Goal: Task Accomplishment & Management: Manage account settings

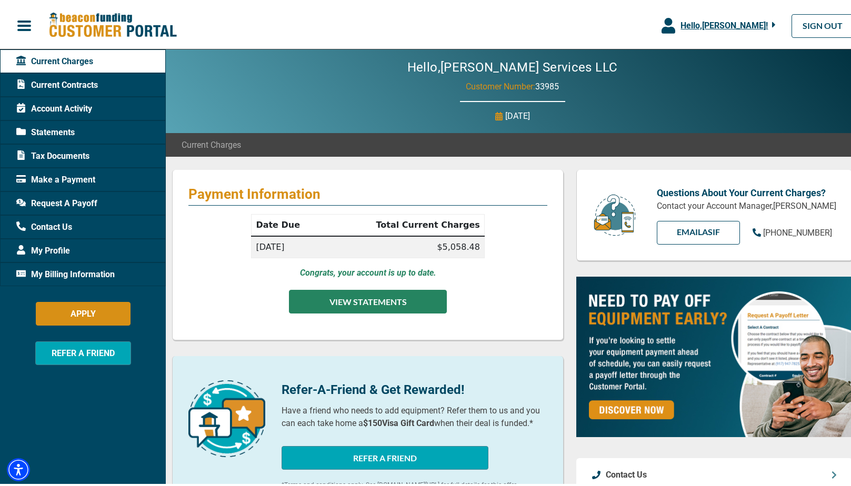
click at [374, 299] on button "VIEW STATEMENTS" at bounding box center [368, 300] width 158 height 24
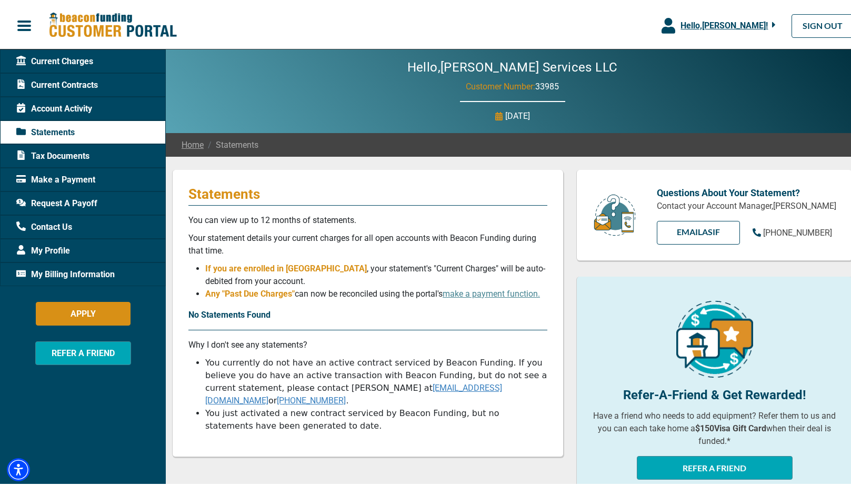
click at [83, 81] on span "Current Contracts" at bounding box center [57, 83] width 82 height 13
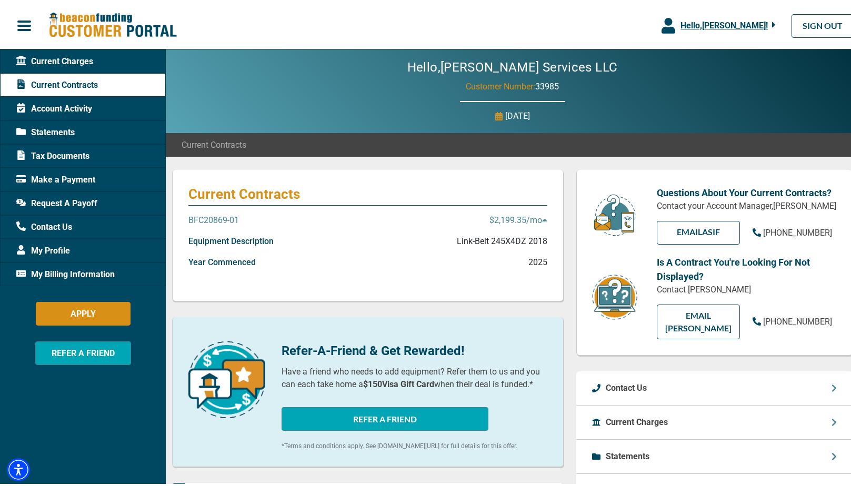
click at [225, 218] on p "BFC20869-01" at bounding box center [213, 218] width 51 height 13
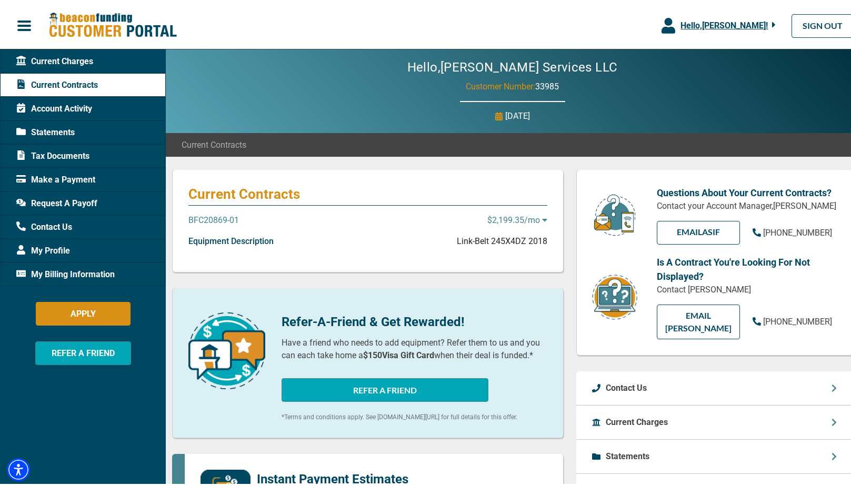
click at [536, 215] on p "$2,199.35 /mo" at bounding box center [517, 218] width 60 height 13
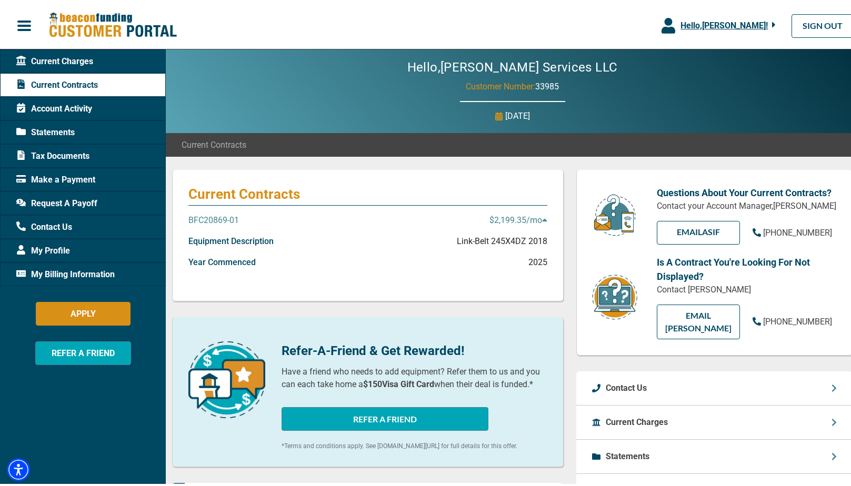
click at [535, 236] on p "Link-Belt 245X4DZ 2018" at bounding box center [502, 239] width 91 height 13
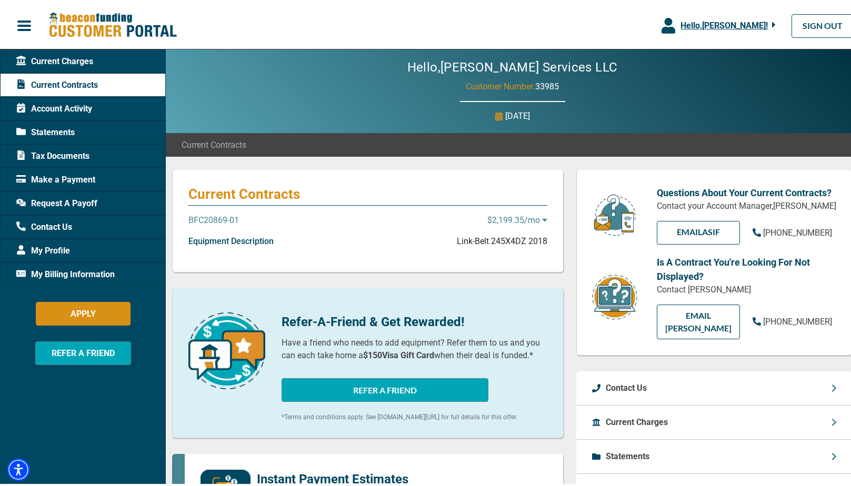
click at [528, 210] on div "Current Contracts BFC20869-01 $2,199.35 /mo Equipment Description Link-Belt 245…" at bounding box center [368, 219] width 392 height 103
click at [529, 221] on p "$2,199.35 /mo" at bounding box center [517, 218] width 60 height 13
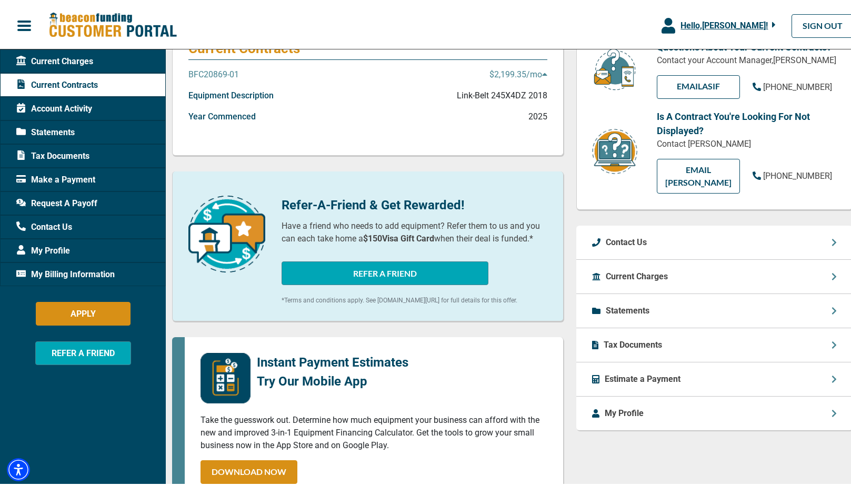
scroll to position [141, 0]
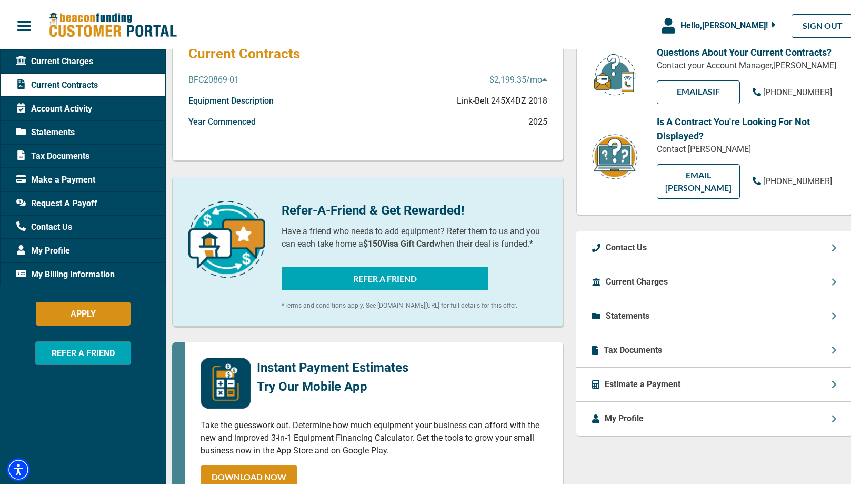
click at [55, 59] on span "Current Charges" at bounding box center [54, 59] width 77 height 13
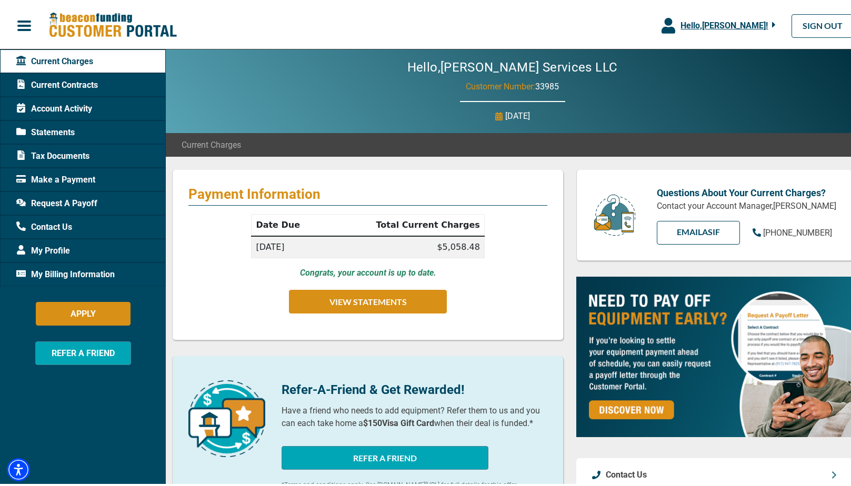
click at [73, 177] on span "Make a Payment" at bounding box center [55, 178] width 79 height 13
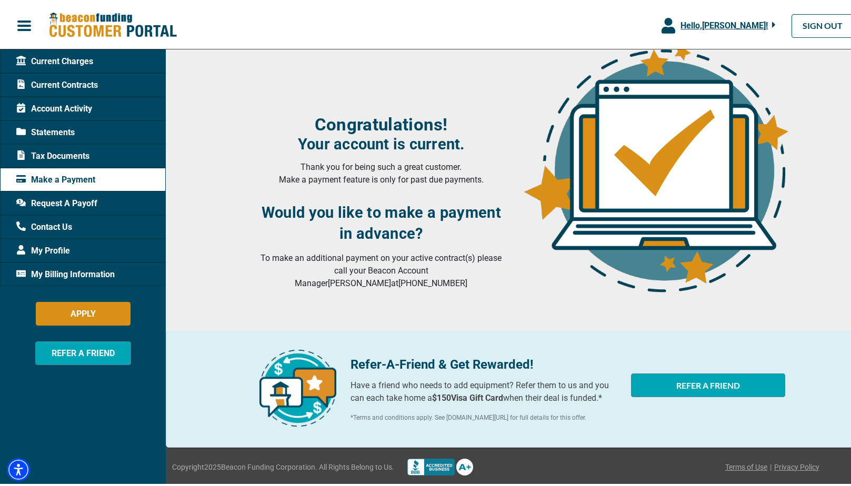
scroll to position [133, 0]
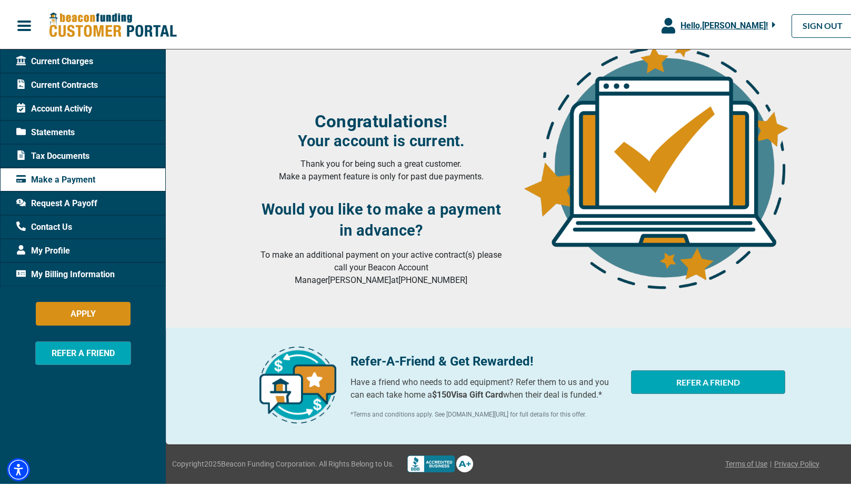
click at [59, 248] on span "My Profile" at bounding box center [43, 249] width 54 height 13
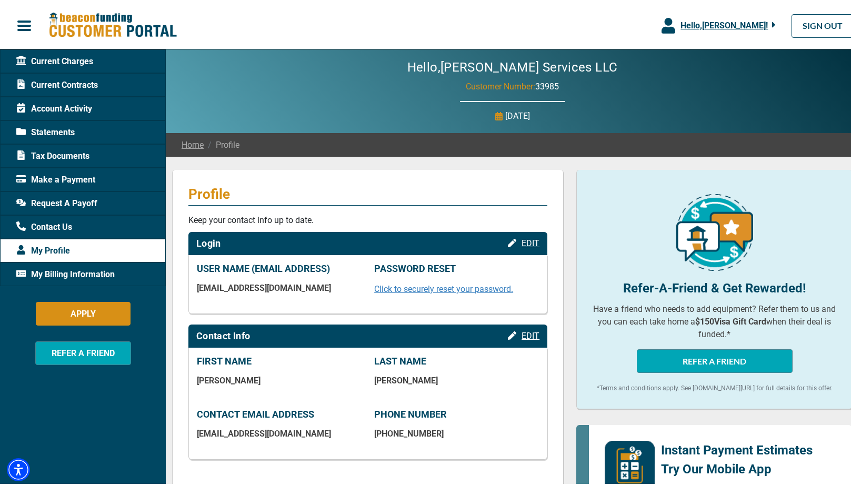
click at [66, 101] on span "Account Activity" at bounding box center [54, 107] width 76 height 13
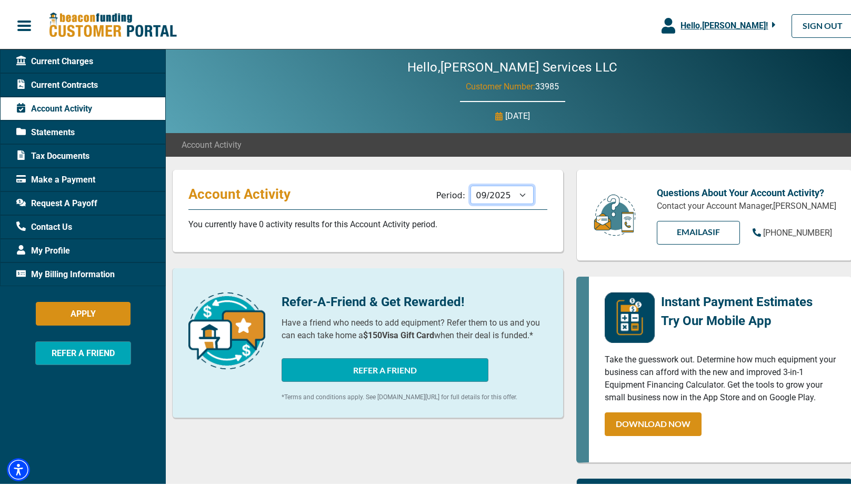
click at [520, 196] on select "10/2025 09/2025 08/2025 07/2025 06/2025 05/2025 04/2025 03/2025 02/2025 01/2025…" at bounding box center [501, 193] width 63 height 18
click at [519, 196] on select "10/2025 09/2025 08/2025 07/2025 06/2025 05/2025 04/2025 03/2025 02/2025 01/2025…" at bounding box center [501, 193] width 63 height 18
click at [510, 272] on div "Refer-A-Friend & Get Rewarded! Have a friend who needs to add equipment? Refer …" at bounding box center [368, 341] width 392 height 150
click at [54, 128] on span "Statements" at bounding box center [45, 130] width 58 height 13
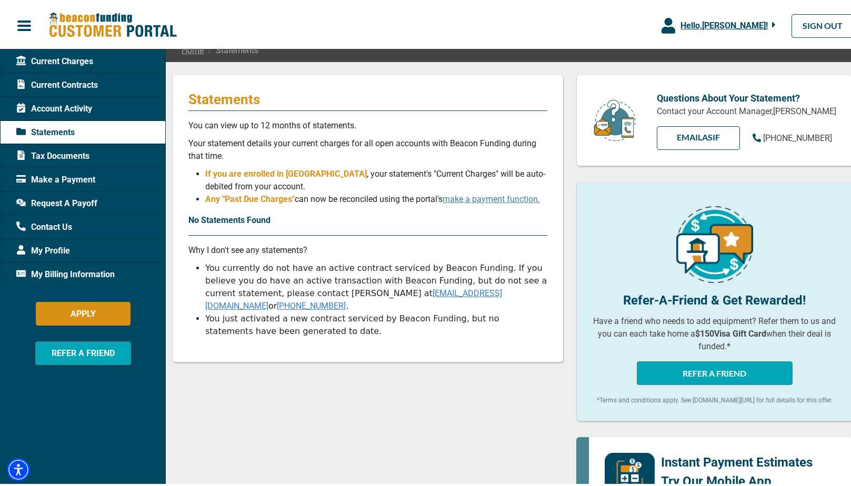
scroll to position [123, 0]
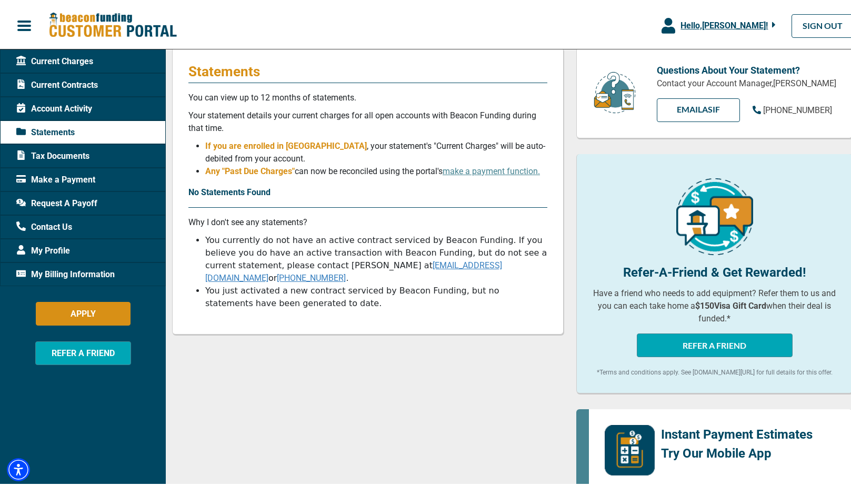
click at [84, 152] on span "Tax Documents" at bounding box center [52, 154] width 73 height 13
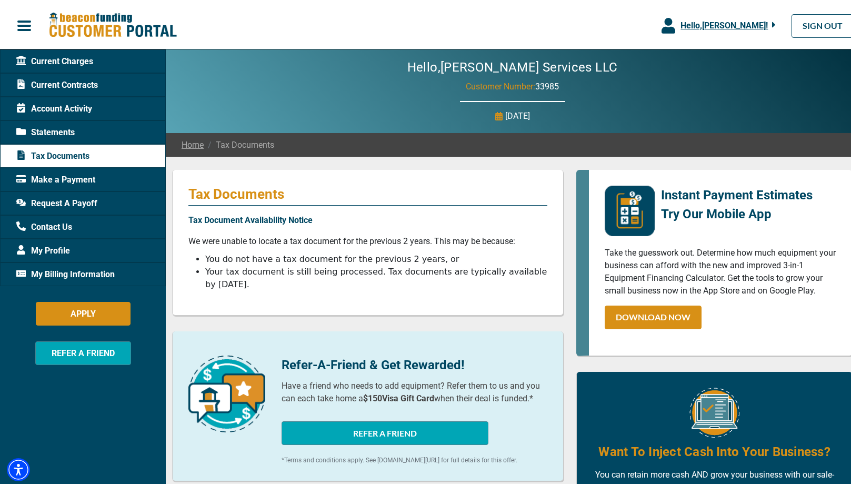
click at [72, 176] on span "Make a Payment" at bounding box center [55, 178] width 79 height 13
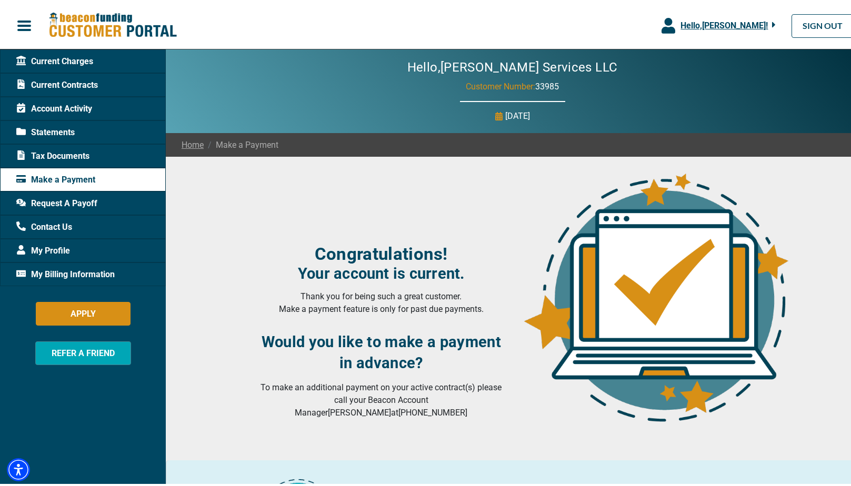
click at [85, 104] on span "Account Activity" at bounding box center [54, 107] width 76 height 13
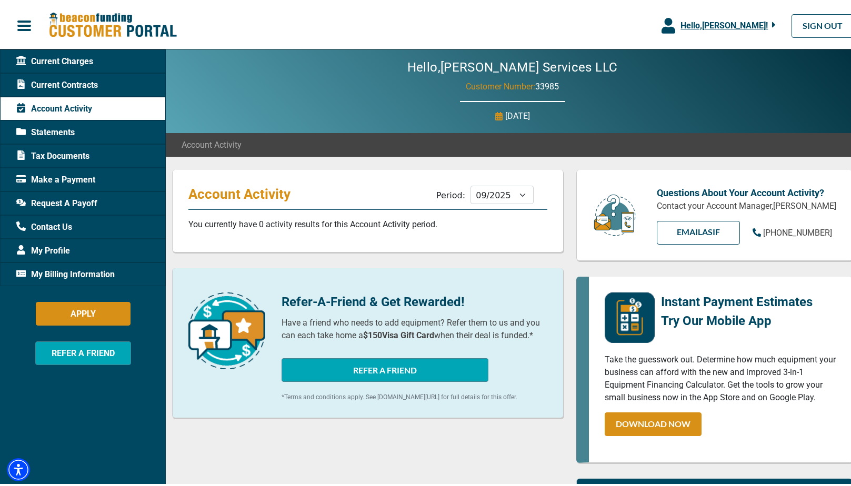
click at [81, 81] on span "Current Contracts" at bounding box center [57, 83] width 82 height 13
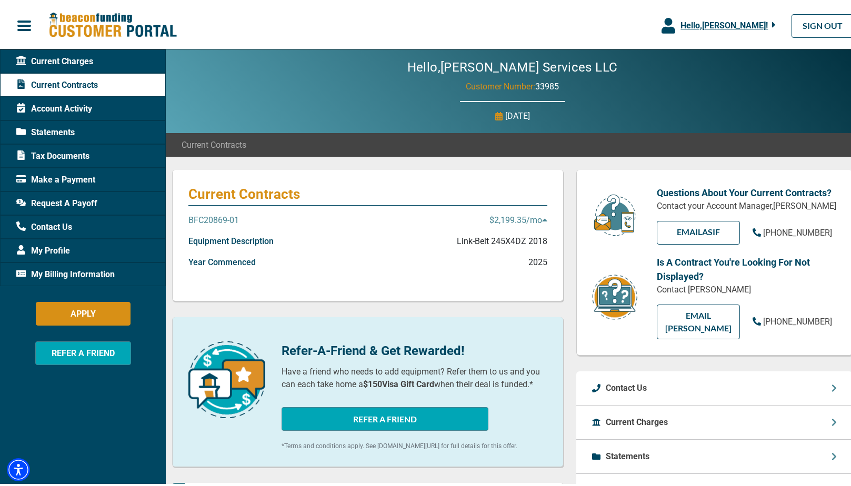
click at [531, 216] on p "$2,199.35 /mo" at bounding box center [518, 218] width 58 height 13
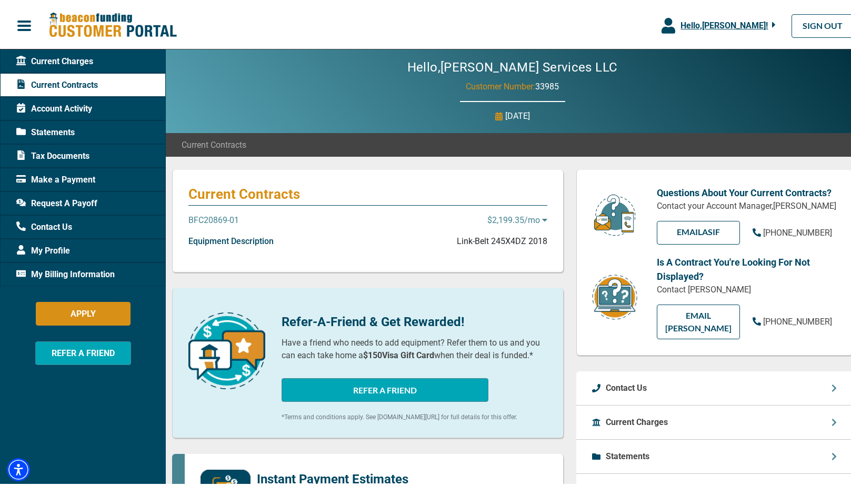
click at [530, 216] on p "$2,199.35 /mo" at bounding box center [517, 218] width 60 height 13
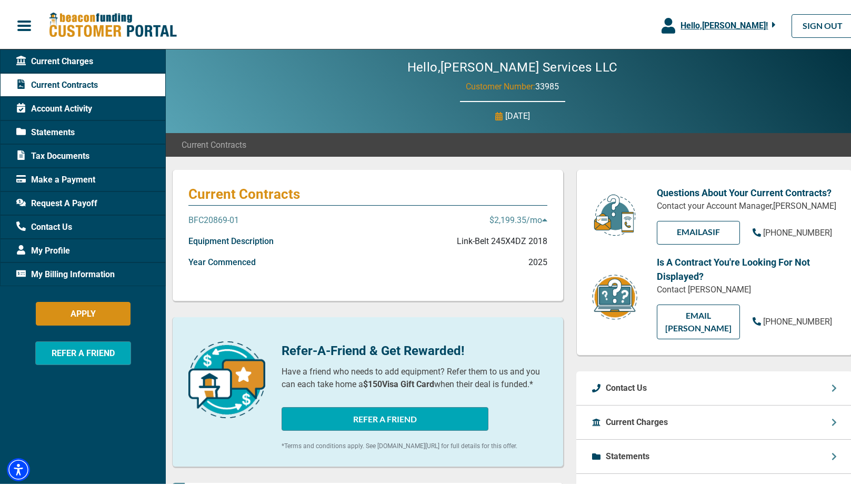
click at [530, 215] on p "$2,199.35 /mo" at bounding box center [518, 218] width 58 height 13
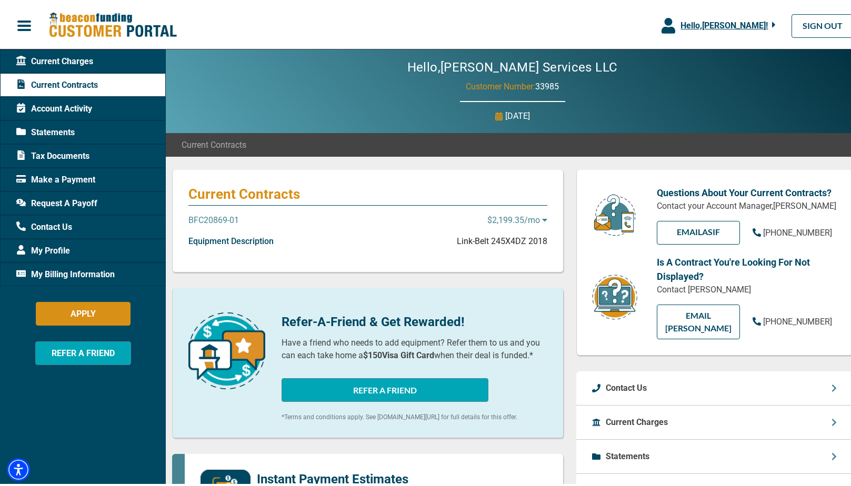
click at [64, 58] on span "Current Charges" at bounding box center [54, 59] width 77 height 13
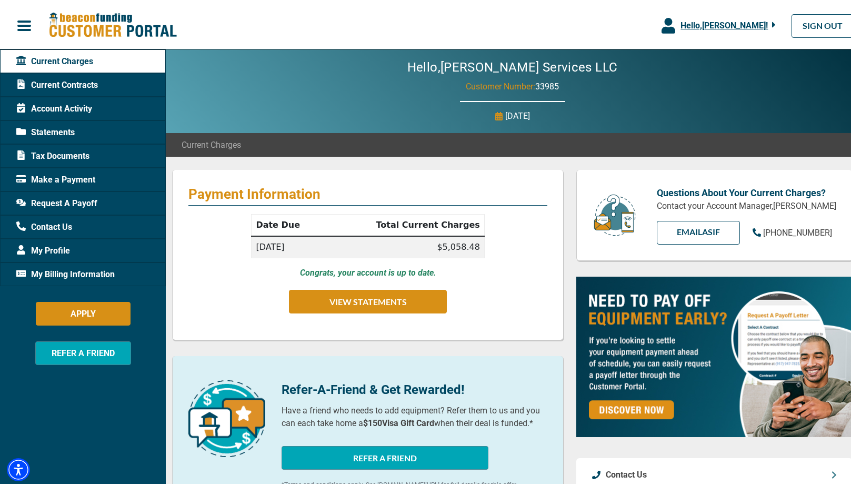
click at [25, 25] on span "button" at bounding box center [24, 24] width 16 height 16
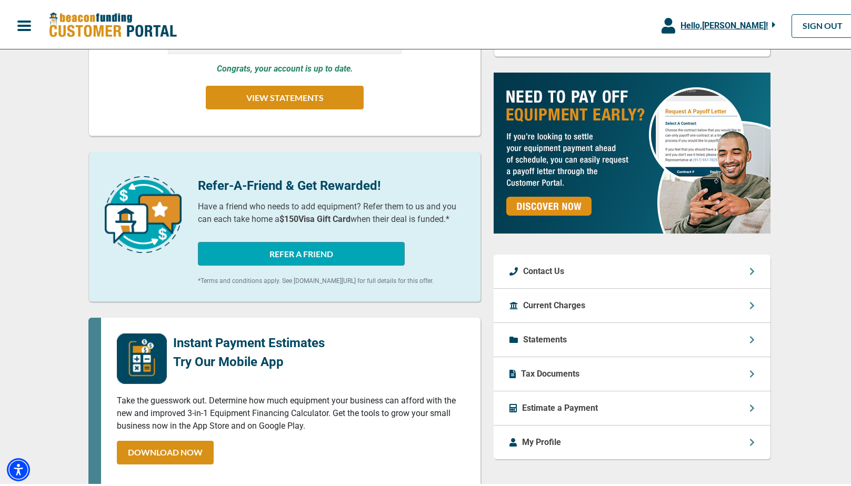
scroll to position [362, 0]
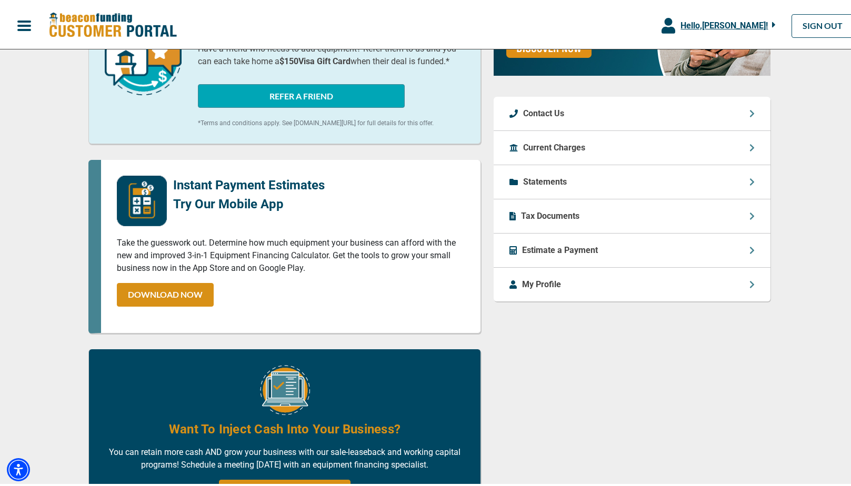
click at [525, 284] on p "My Profile" at bounding box center [541, 282] width 39 height 13
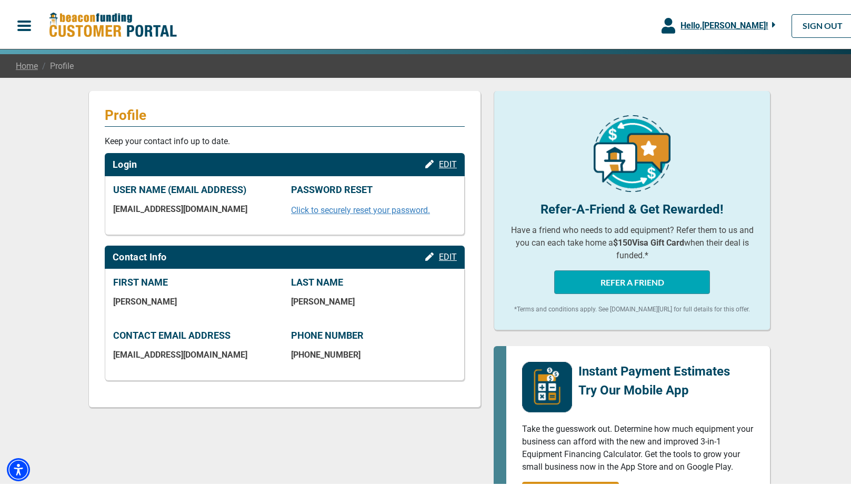
scroll to position [158, 0]
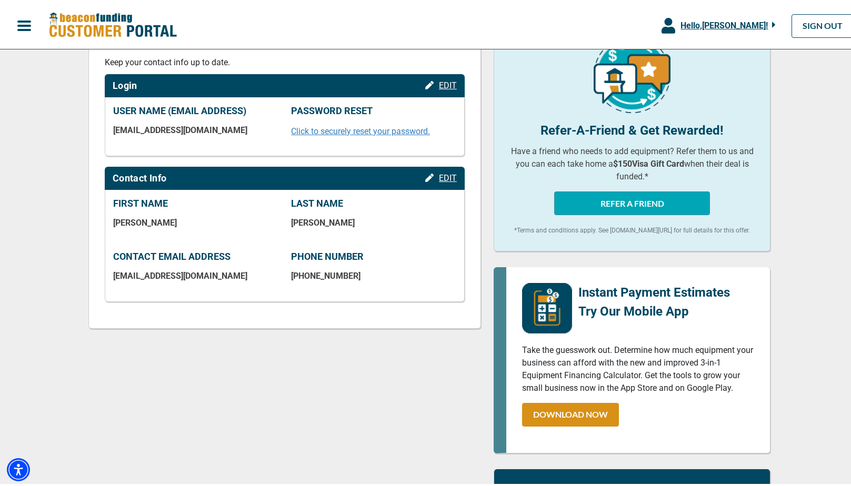
click at [439, 175] on span "EDIT" at bounding box center [448, 176] width 18 height 10
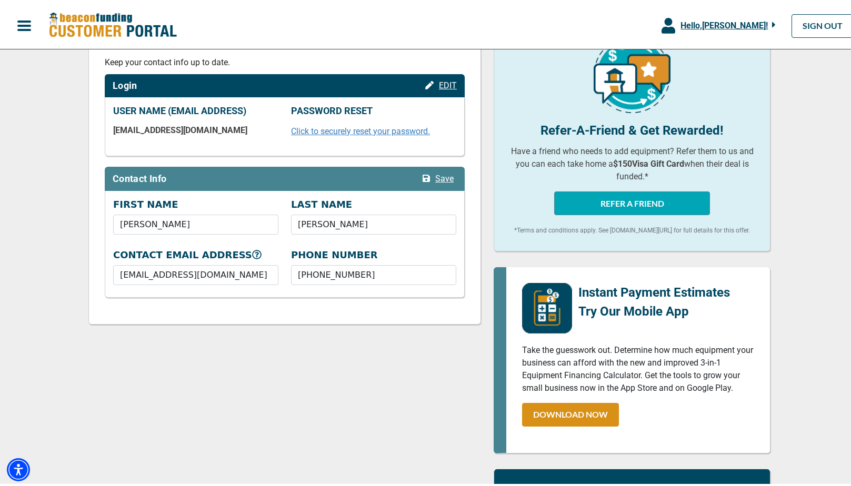
click at [441, 179] on span "Save" at bounding box center [444, 177] width 18 height 10
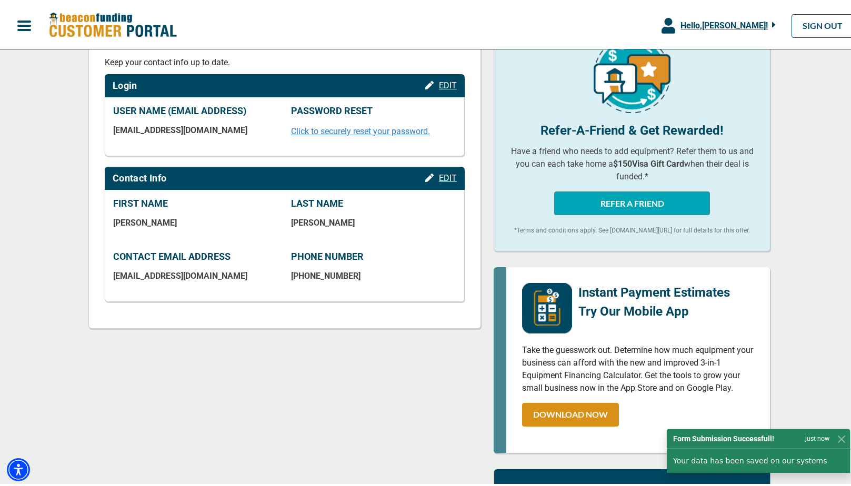
click at [433, 354] on div "Profile Keep your contact info up to date. Login EDIT USER NAME (EMAIL ADDRESS)…" at bounding box center [284, 448] width 405 height 877
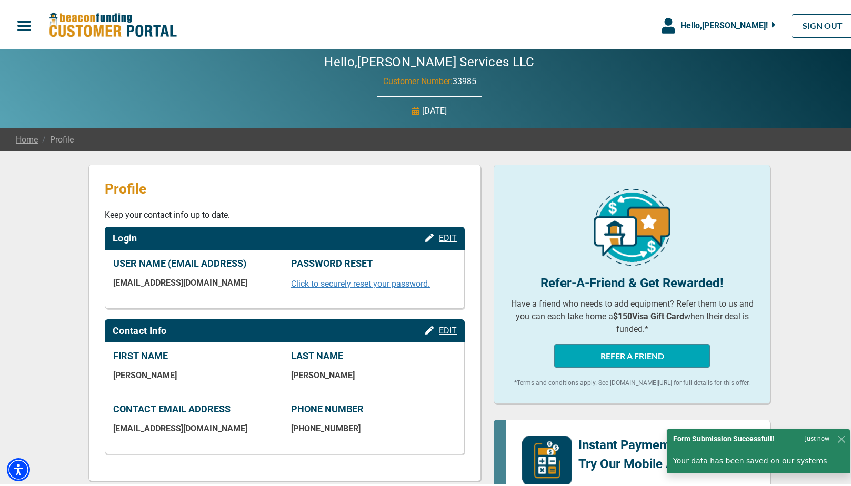
scroll to position [0, 0]
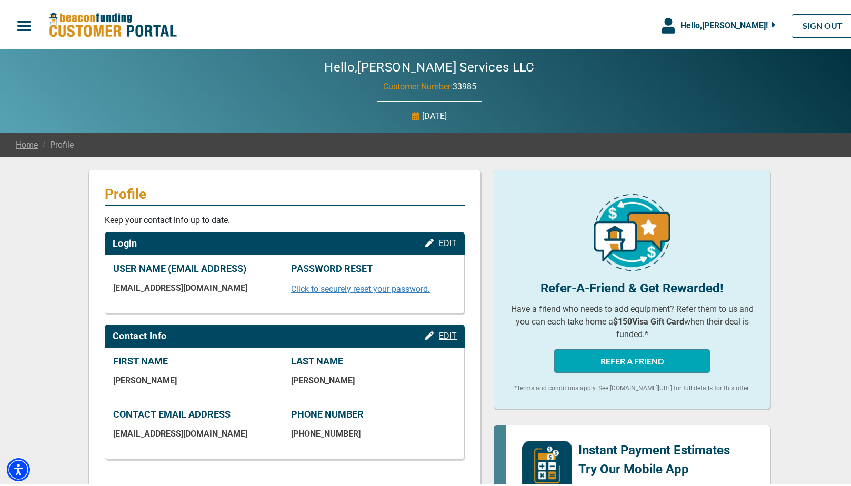
click at [667, 23] on icon "button" at bounding box center [668, 24] width 14 height 16
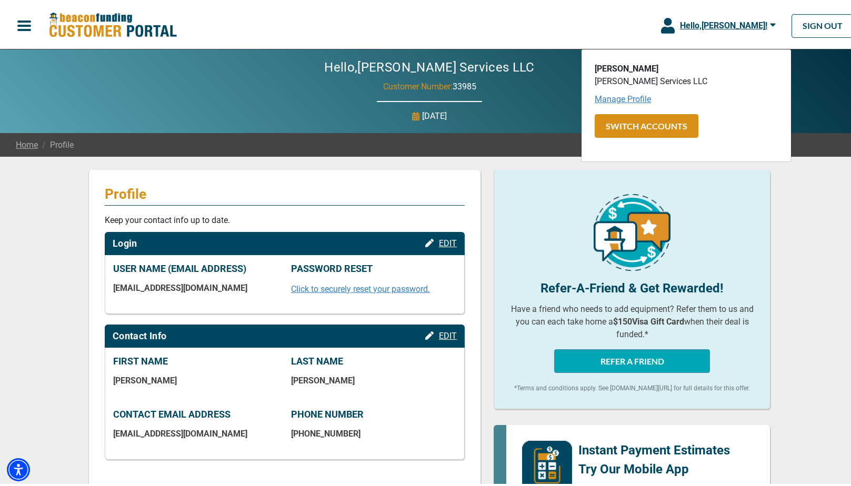
click at [627, 98] on link "Manage Profile" at bounding box center [623, 97] width 56 height 10
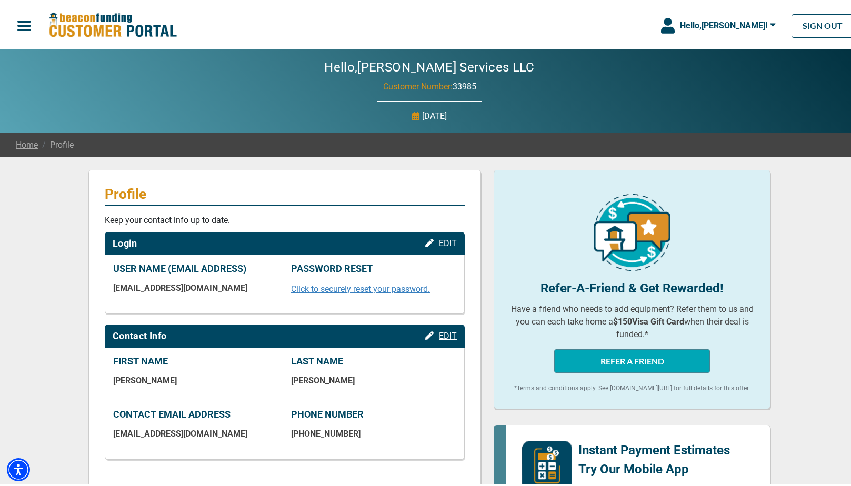
click at [19, 141] on link "Home" at bounding box center [27, 143] width 22 height 13
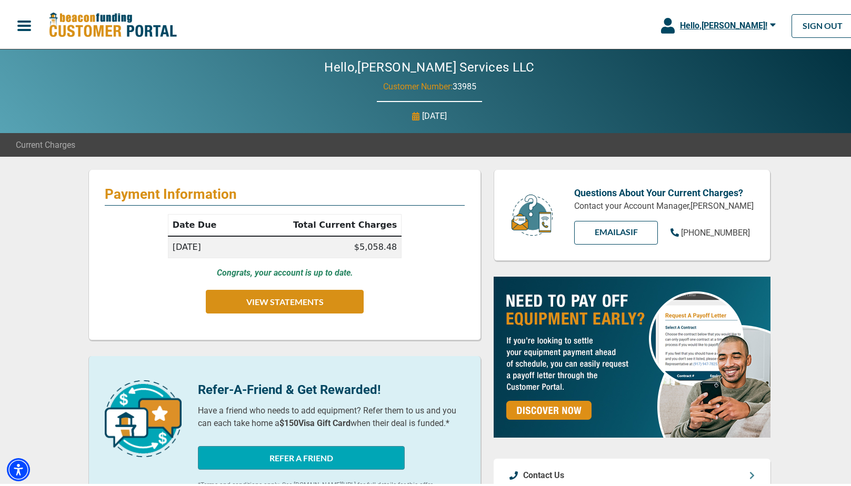
click at [25, 29] on span "button" at bounding box center [24, 24] width 16 height 16
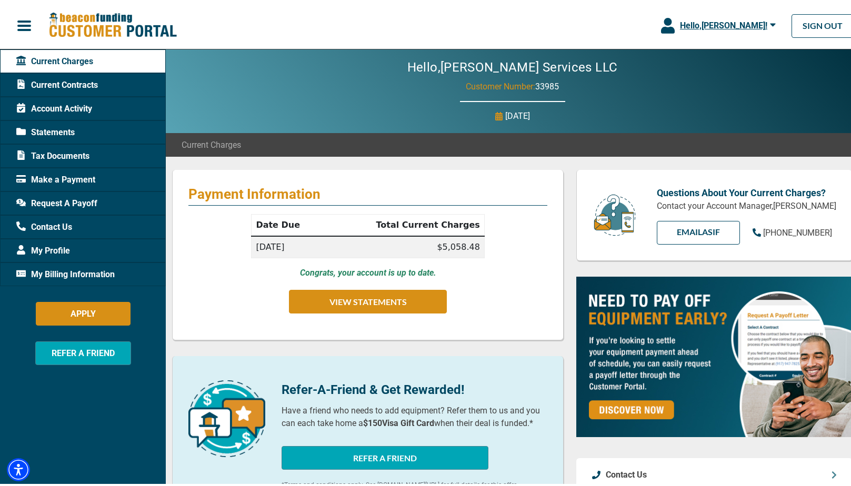
click at [58, 177] on span "Make a Payment" at bounding box center [55, 178] width 79 height 13
